Goal: Task Accomplishment & Management: Manage account settings

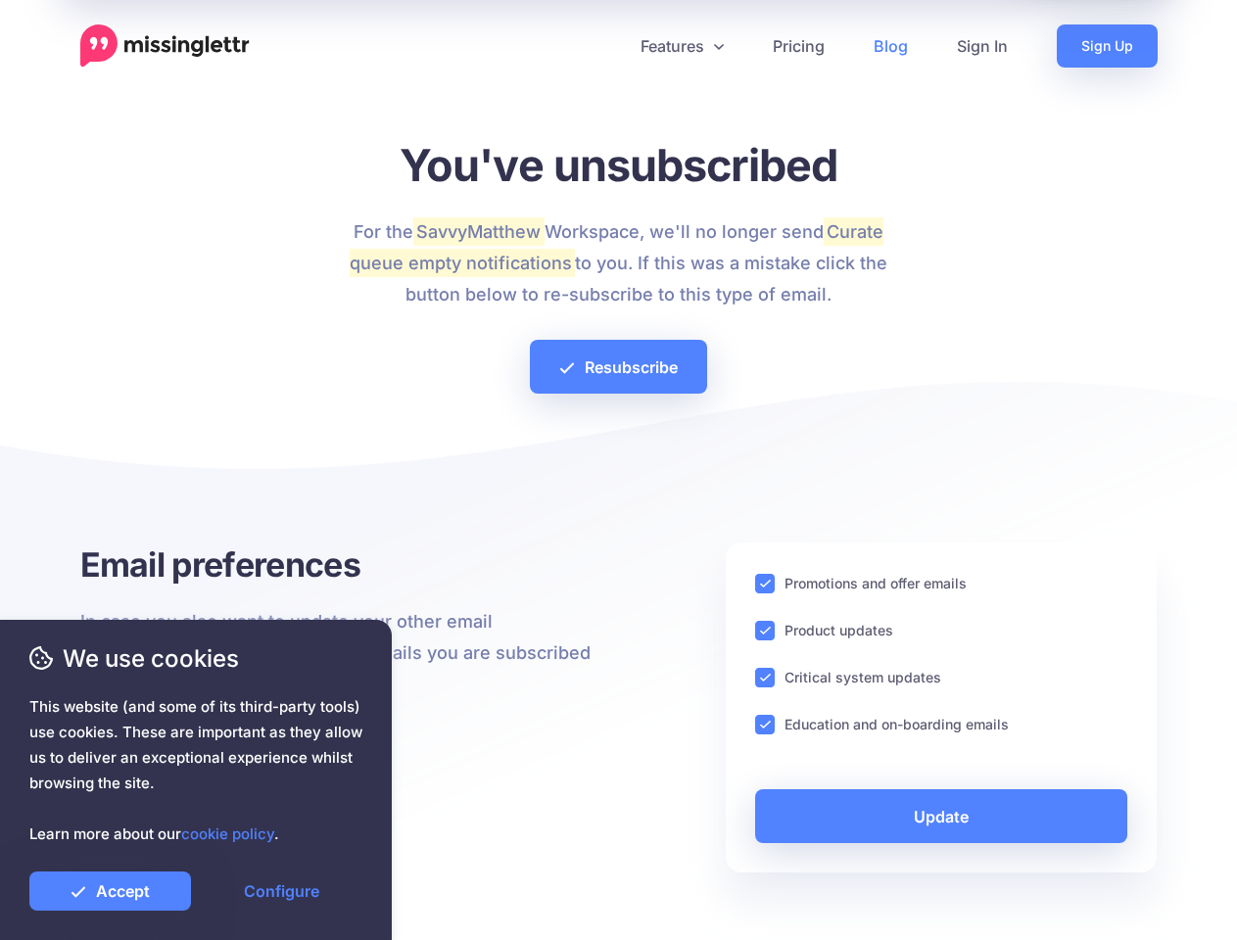
click at [618, 470] on div at bounding box center [618, 474] width 1077 height 137
click at [610, 46] on icon at bounding box center [611, 46] width 10 height 10
click at [681, 46] on link "Features" at bounding box center [682, 45] width 132 height 43
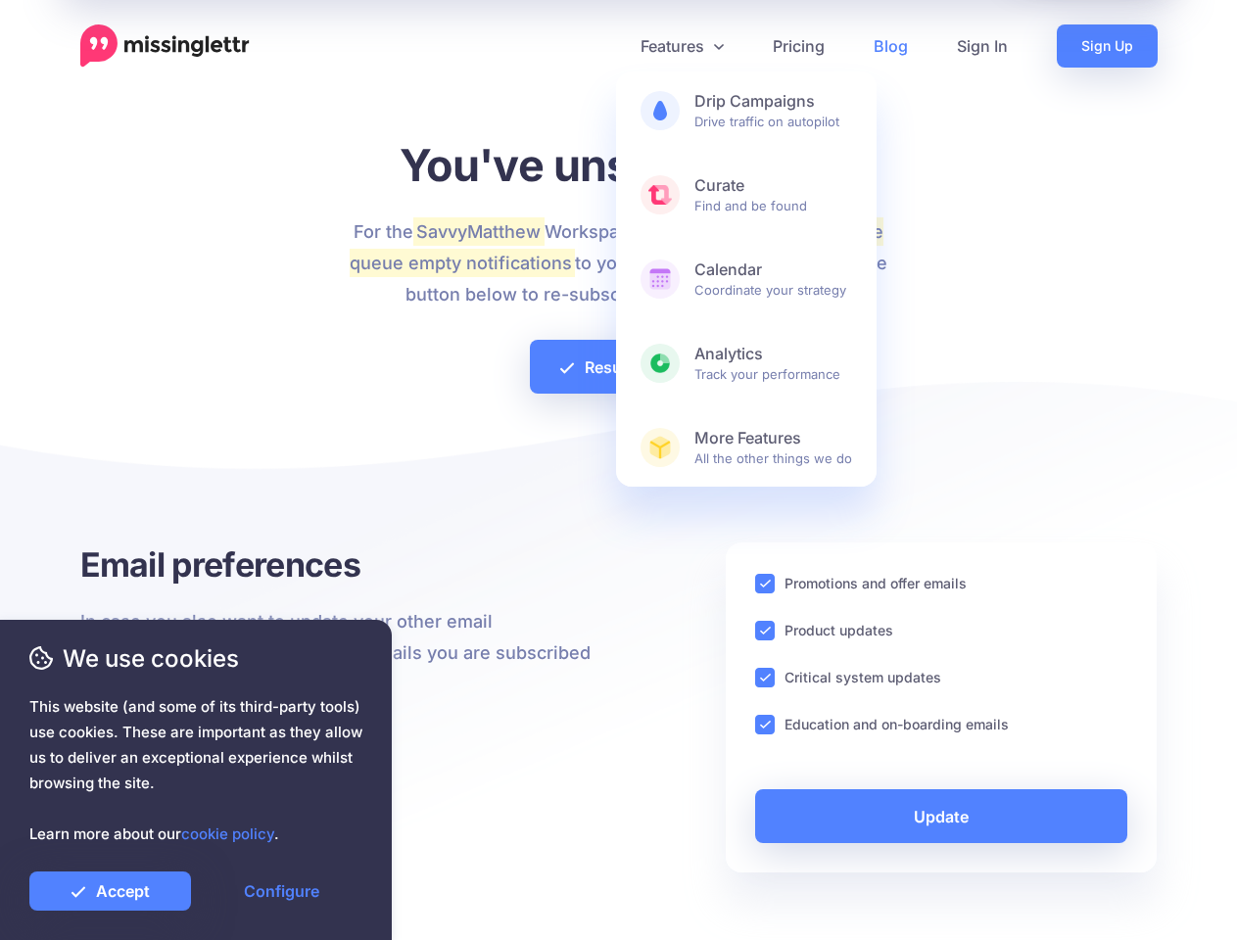
click at [765, 584] on ins at bounding box center [765, 584] width 20 height 20
click at [765, 631] on ins at bounding box center [765, 631] width 20 height 20
click at [765, 678] on ins at bounding box center [765, 678] width 20 height 20
click at [765, 725] on ins at bounding box center [765, 725] width 20 height 20
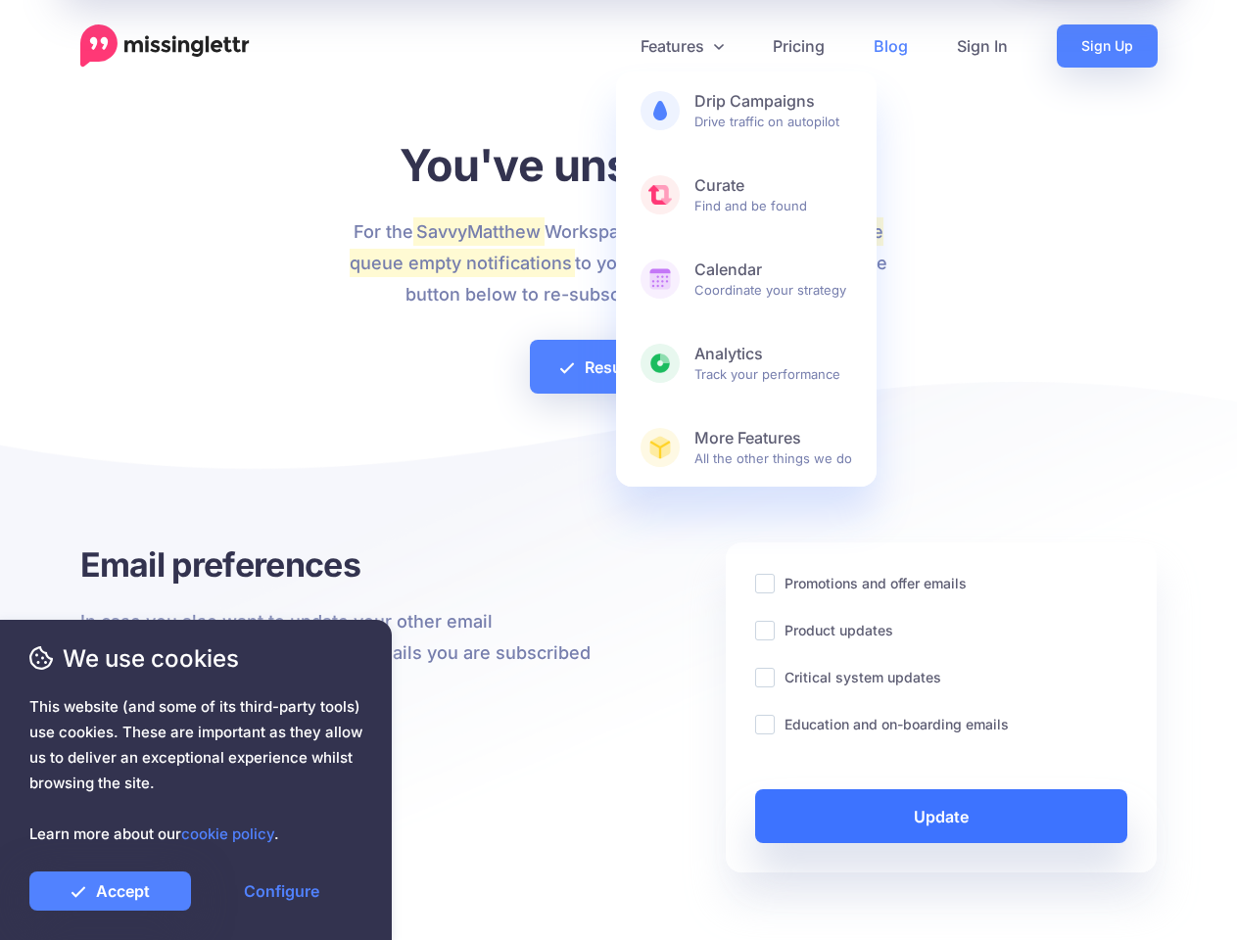
click at [941, 816] on link "Update" at bounding box center [941, 817] width 373 height 54
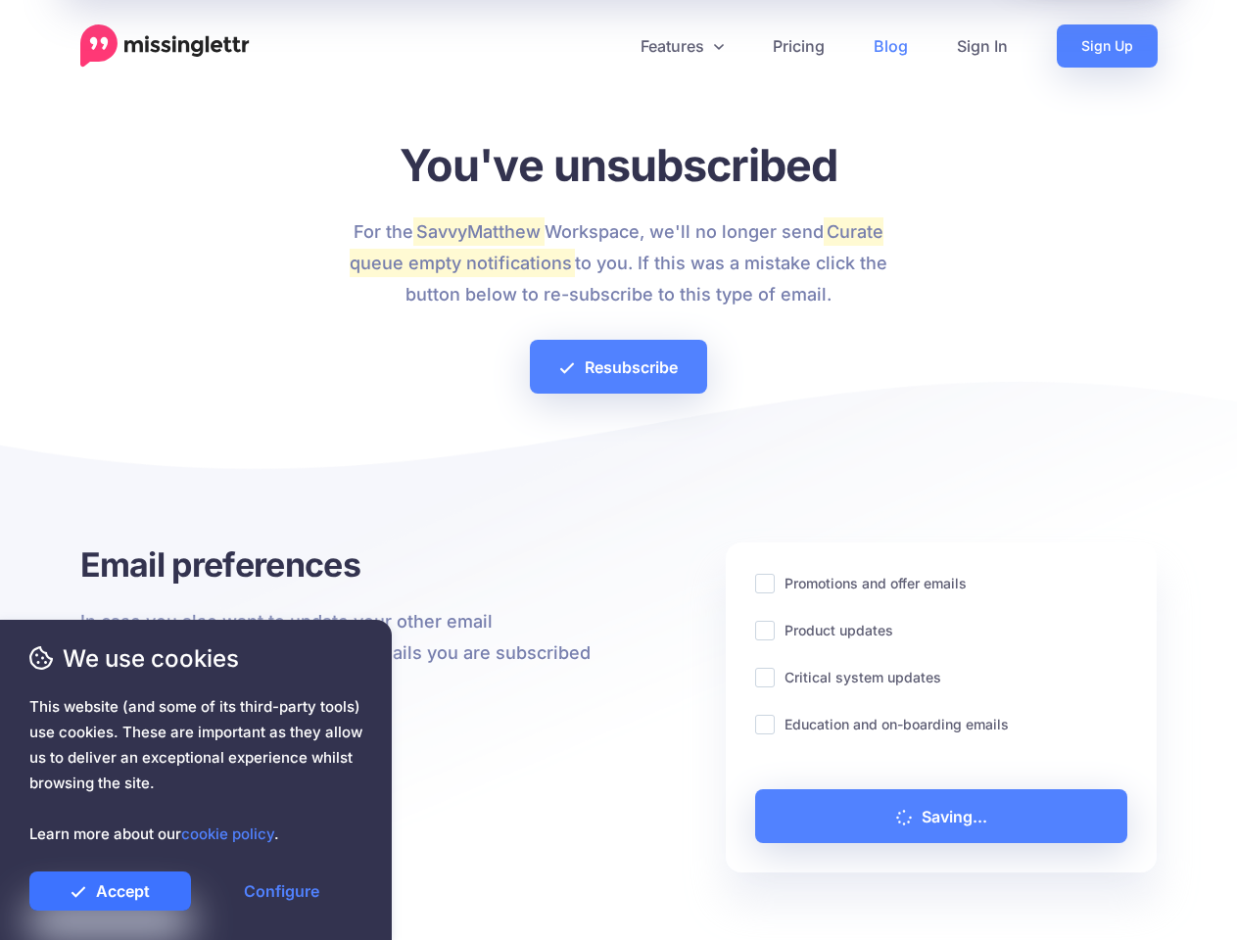
click at [110, 891] on link "Accept" at bounding box center [110, 891] width 162 height 39
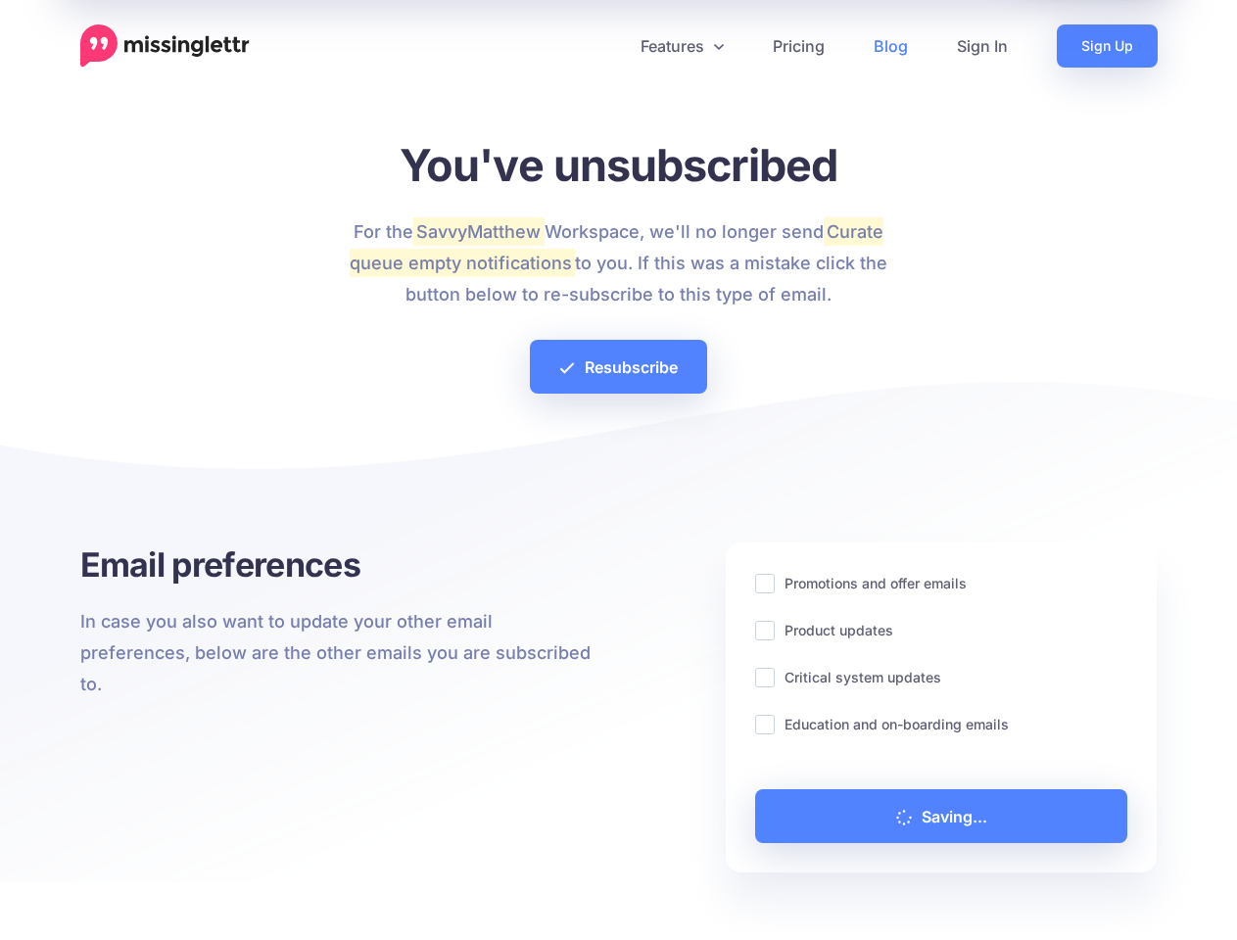
click at [281, 891] on link "Configure" at bounding box center [282, 891] width 162 height 39
